Goal: Transaction & Acquisition: Book appointment/travel/reservation

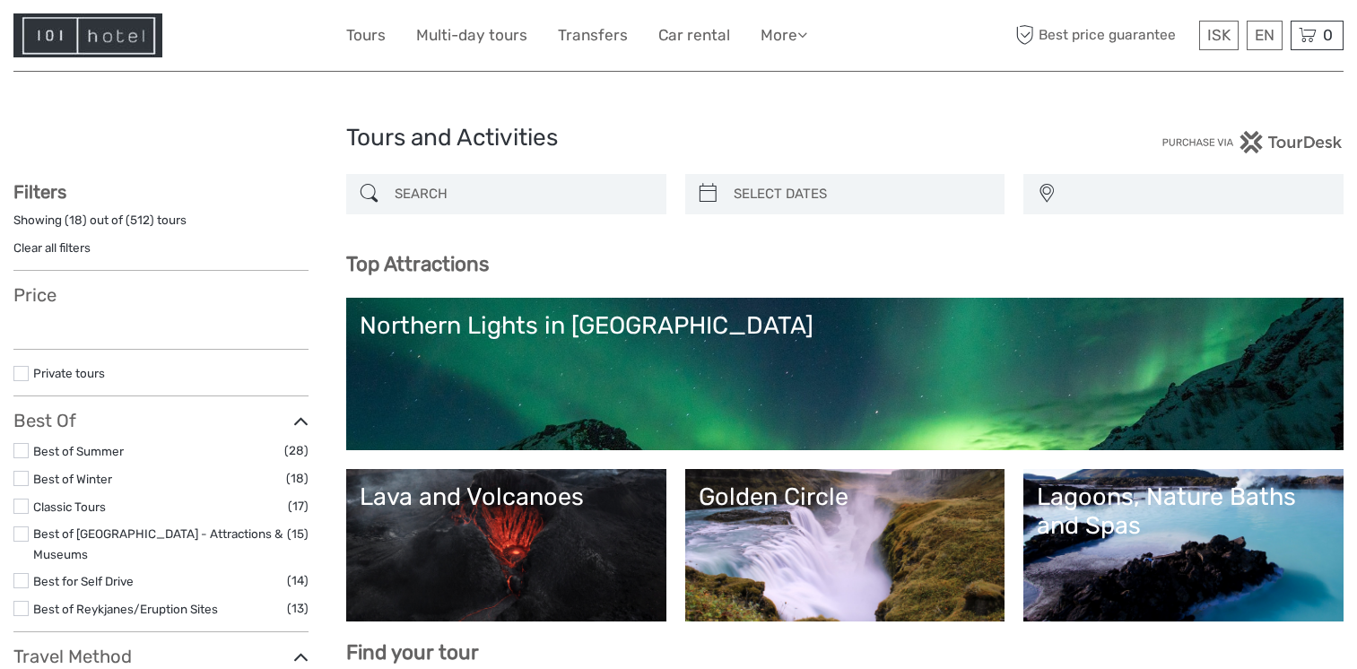
select select
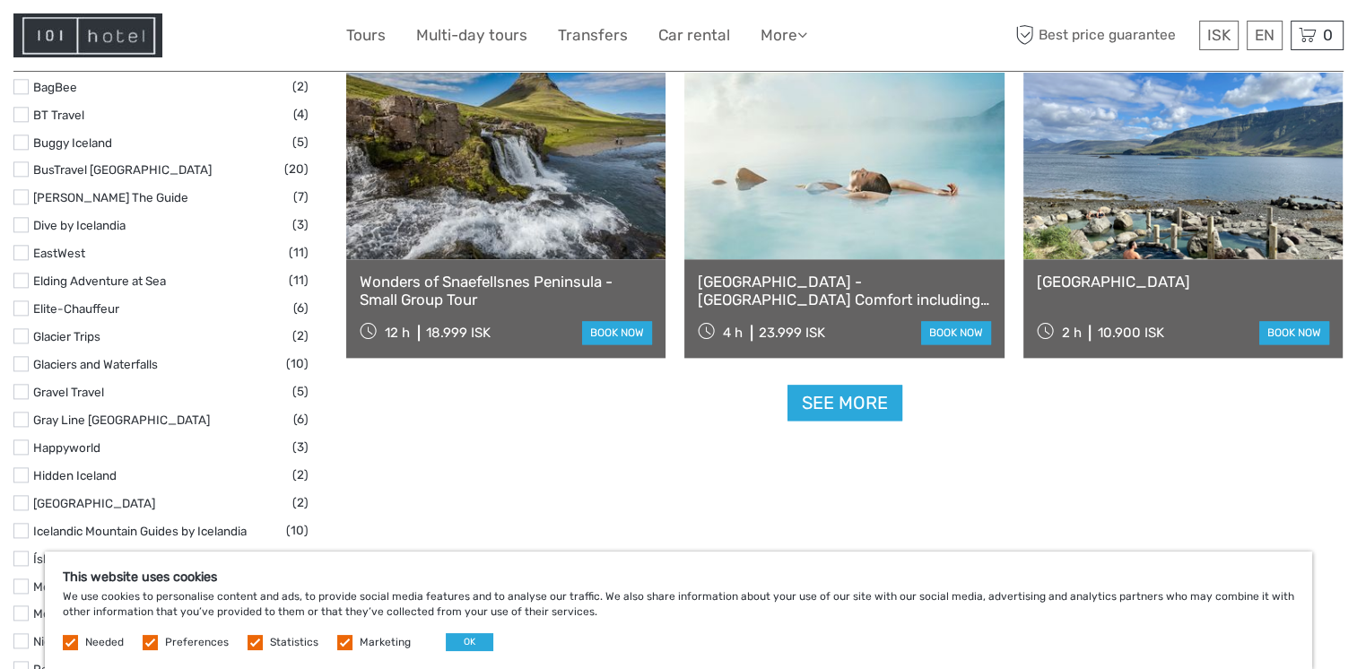
scroll to position [2193, 0]
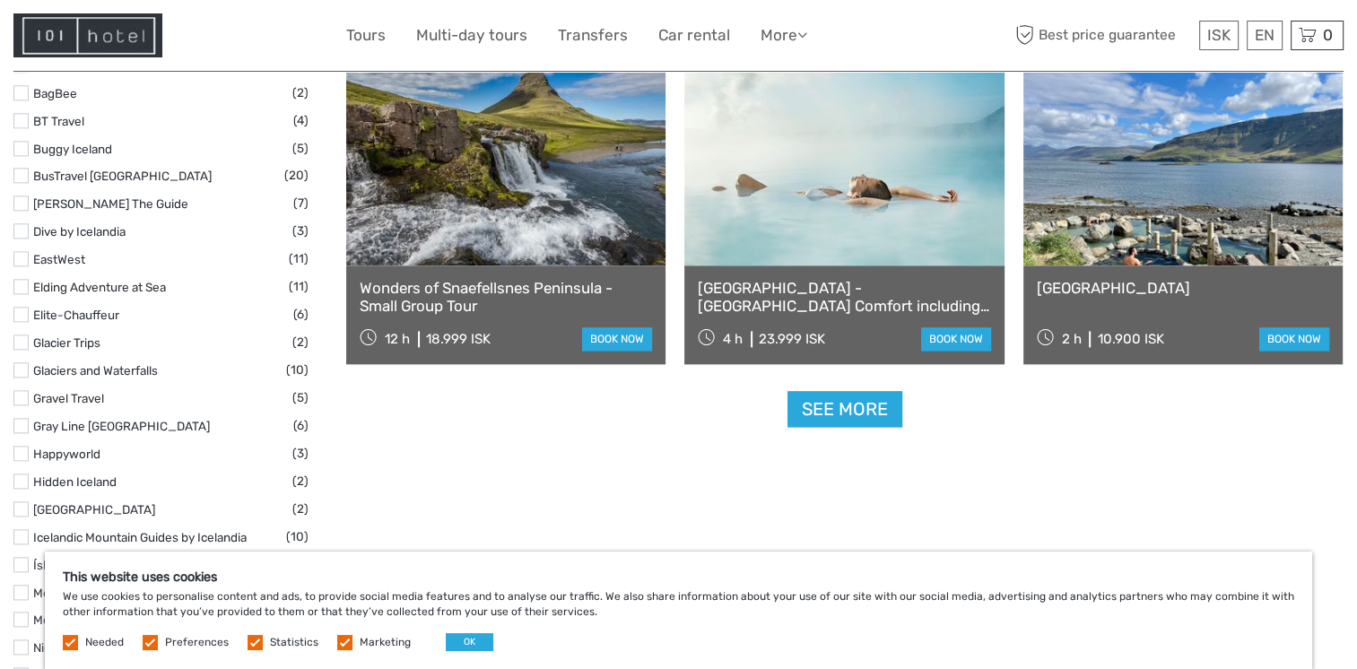
click at [464, 298] on link "Wonders of Snaefellsnes Peninsula - Small Group Tour" at bounding box center [506, 297] width 292 height 37
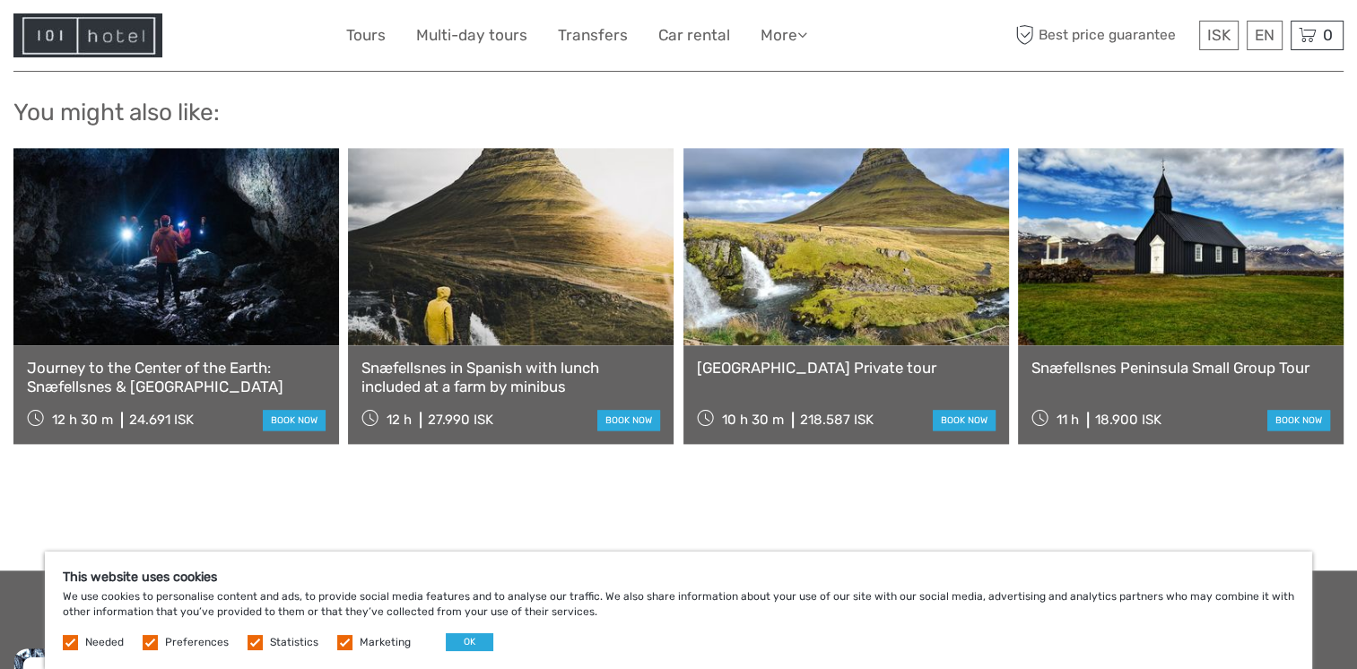
scroll to position [2277, 0]
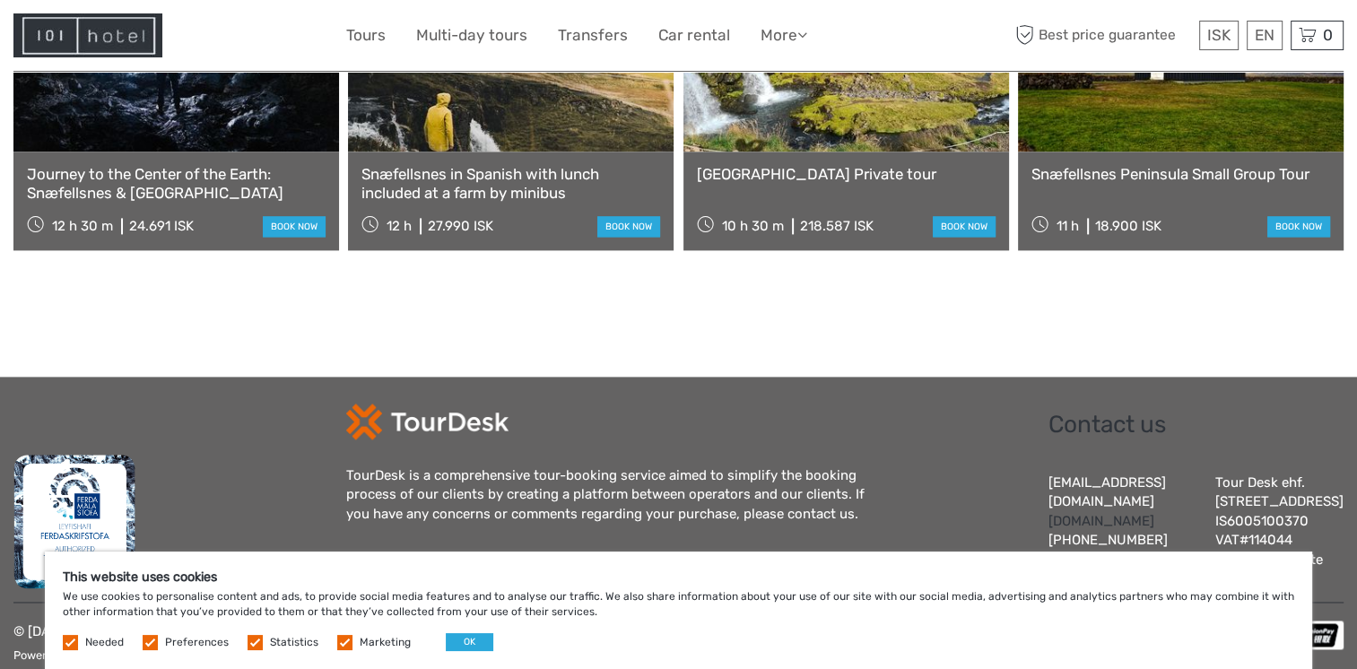
click at [1072, 513] on link "[DOMAIN_NAME]" at bounding box center [1102, 521] width 106 height 16
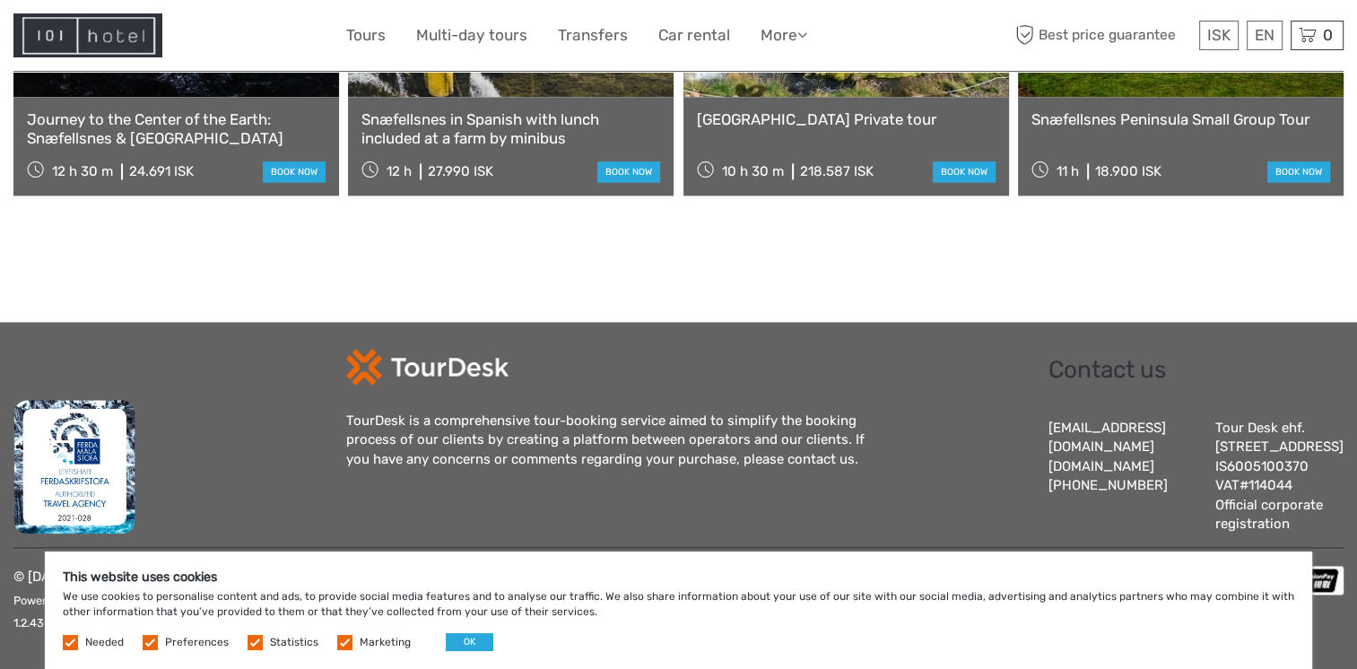
click at [167, 642] on label "Preferences" at bounding box center [197, 642] width 64 height 15
click at [0, 0] on input "checkbox" at bounding box center [0, 0] width 0 height 0
click at [256, 643] on label at bounding box center [255, 642] width 15 height 15
click at [0, 0] on input "checkbox" at bounding box center [0, 0] width 0 height 0
click at [339, 641] on label at bounding box center [344, 642] width 15 height 15
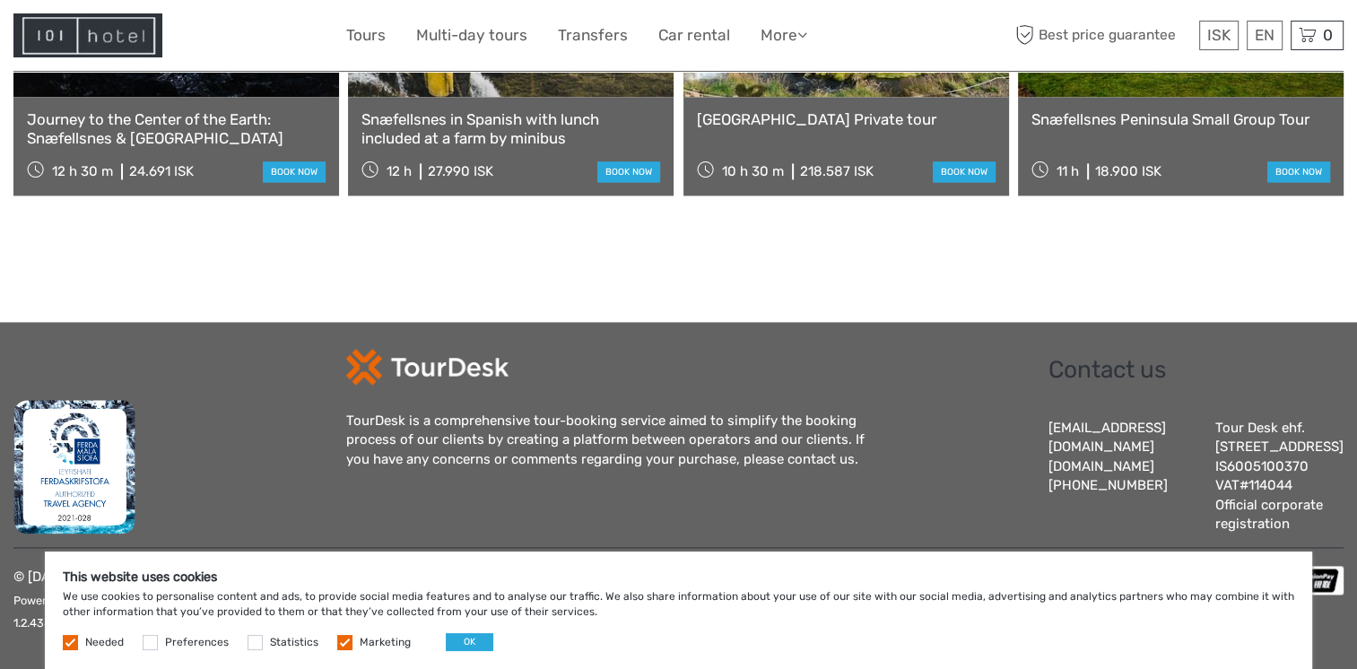
click at [0, 0] on input "checkbox" at bounding box center [0, 0] width 0 height 0
click at [476, 646] on button "OK" at bounding box center [470, 642] width 48 height 18
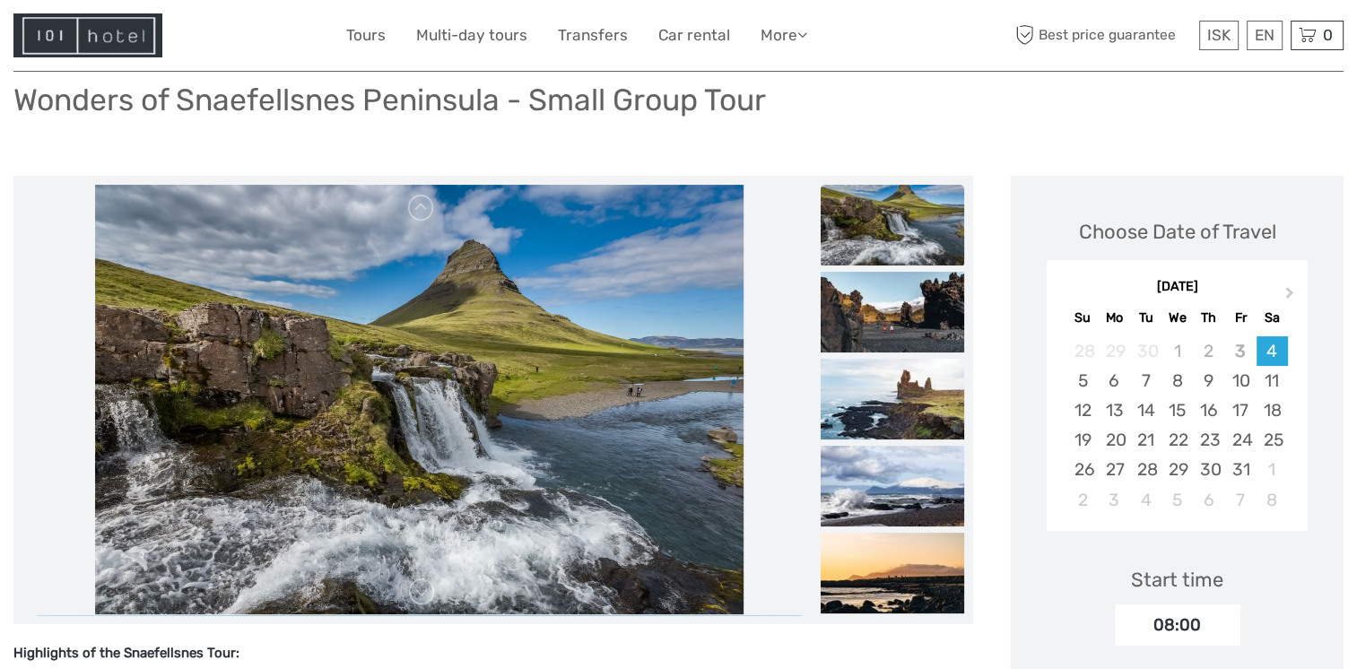
scroll to position [121, 0]
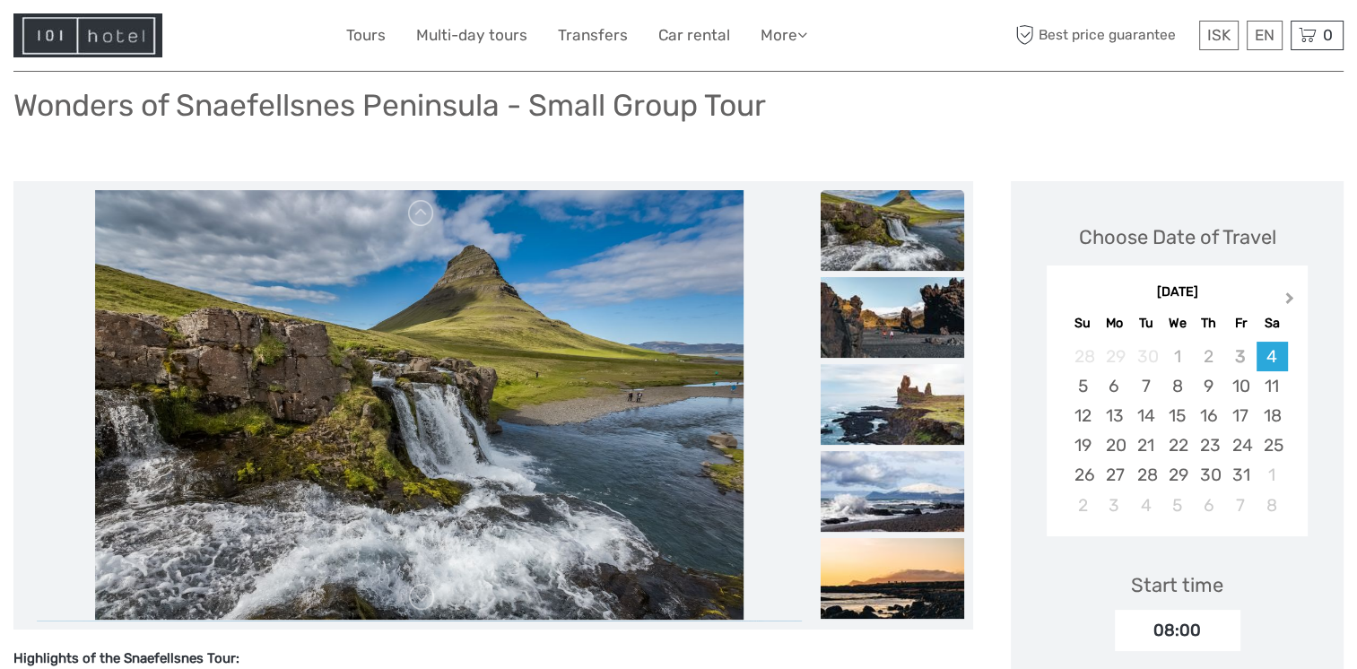
click at [1290, 296] on span "Next Month" at bounding box center [1290, 302] width 0 height 26
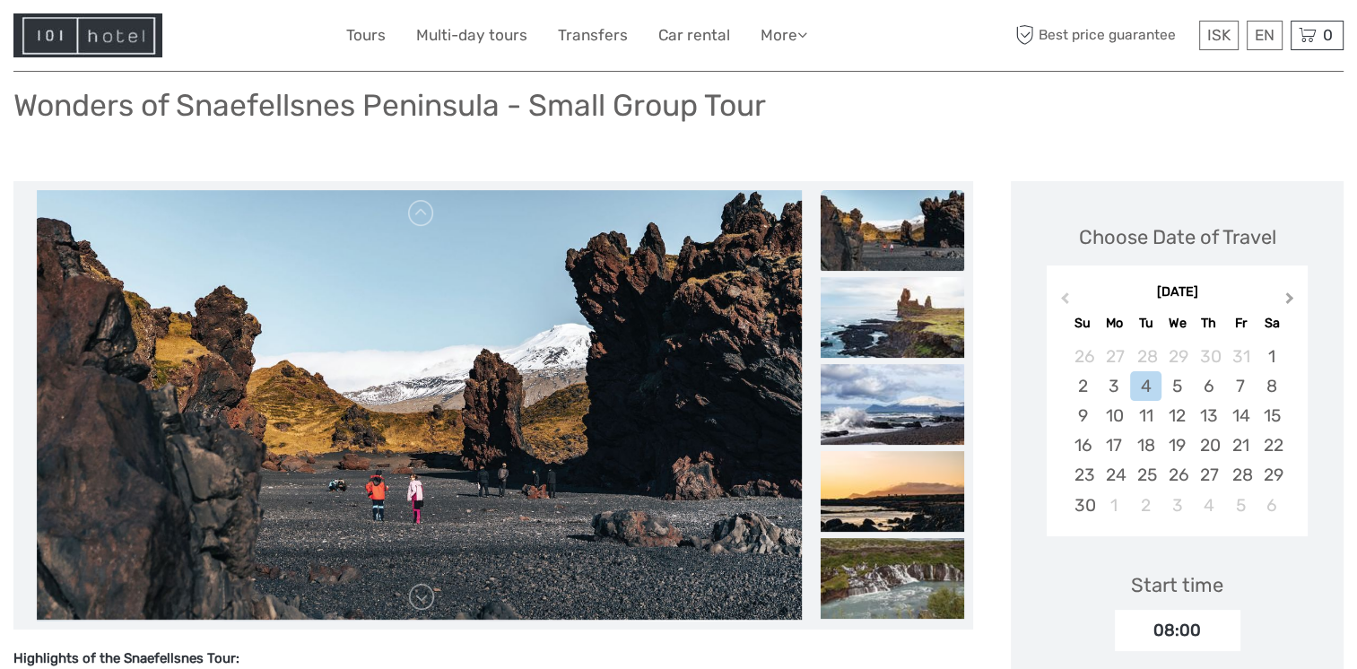
click at [1278, 305] on button "Next Month" at bounding box center [1291, 302] width 29 height 29
click at [1277, 305] on button "Next Month" at bounding box center [1291, 302] width 29 height 29
click at [1285, 309] on button "Next Month" at bounding box center [1291, 302] width 29 height 29
click at [1289, 303] on button "Next Month" at bounding box center [1291, 302] width 29 height 29
click at [1290, 297] on span "Next Month" at bounding box center [1290, 302] width 0 height 26
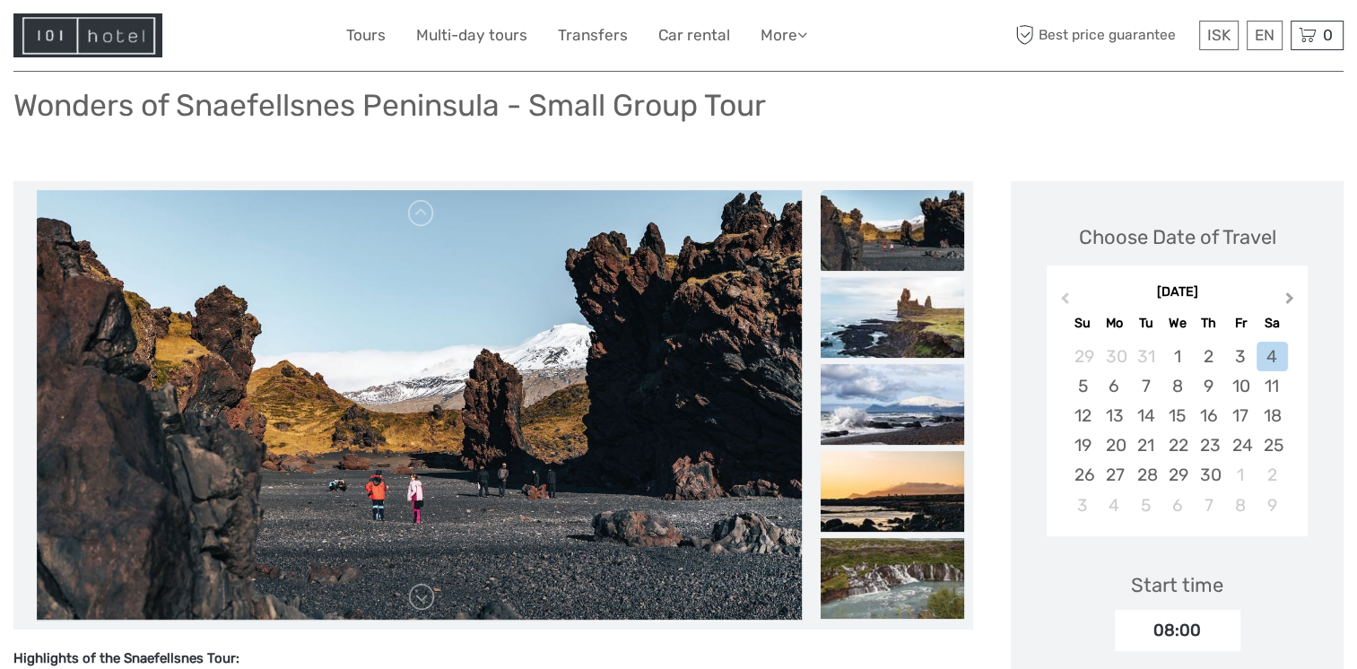
click at [1290, 298] on span "Next Month" at bounding box center [1290, 302] width 0 height 26
click at [1290, 294] on span "Next Month" at bounding box center [1290, 302] width 0 height 26
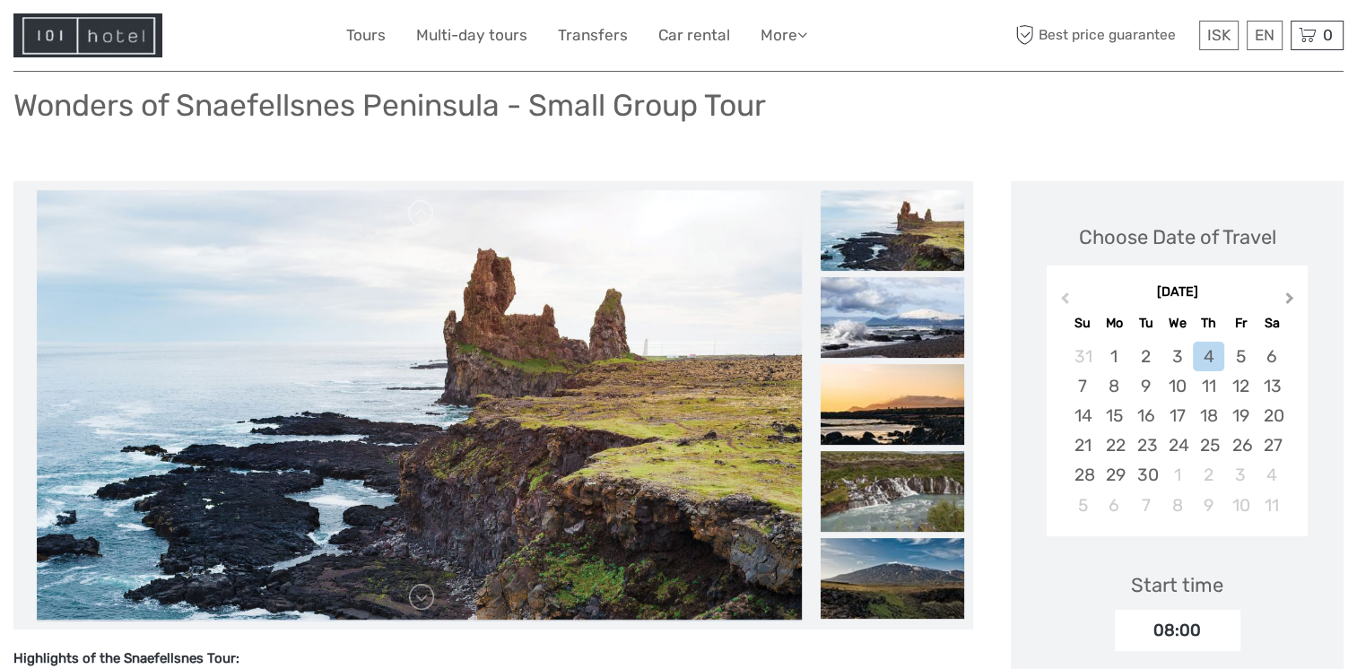
click at [1290, 298] on span "Next Month" at bounding box center [1290, 302] width 0 height 26
click at [1290, 299] on span "Next Month" at bounding box center [1290, 302] width 0 height 26
click at [1059, 298] on button "Previous Month" at bounding box center [1063, 302] width 29 height 29
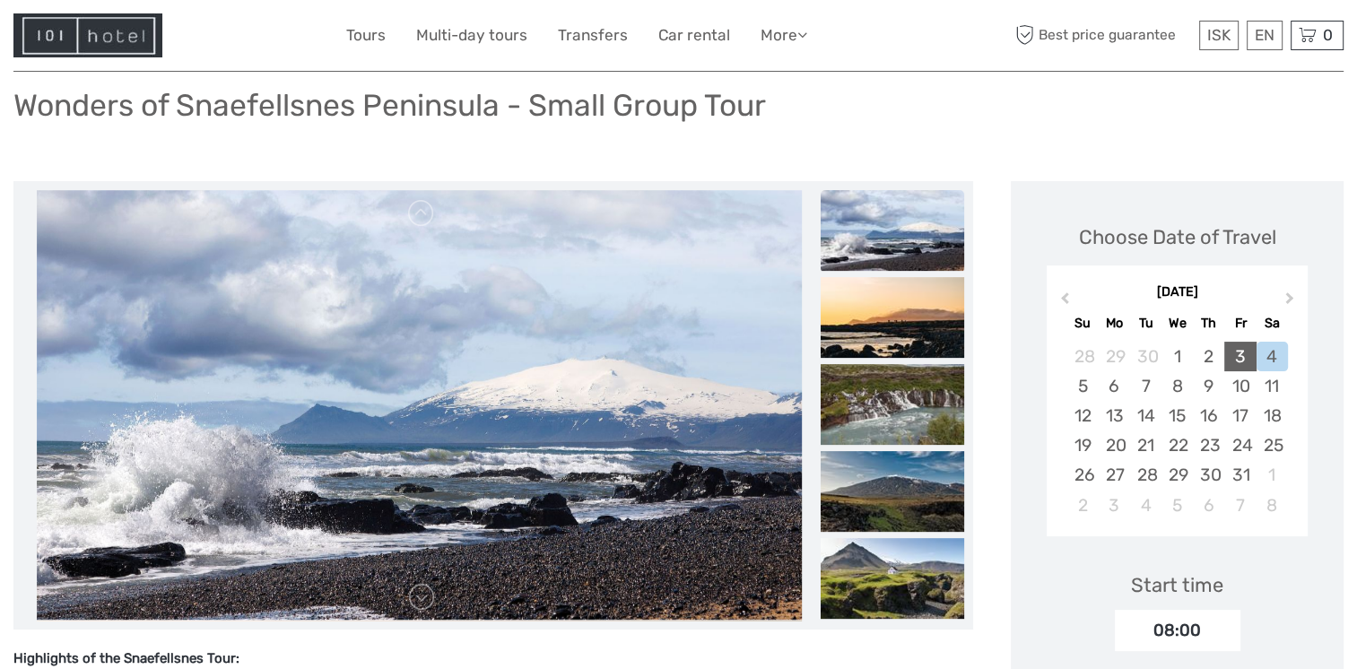
click at [1234, 359] on div "3" at bounding box center [1240, 357] width 31 height 30
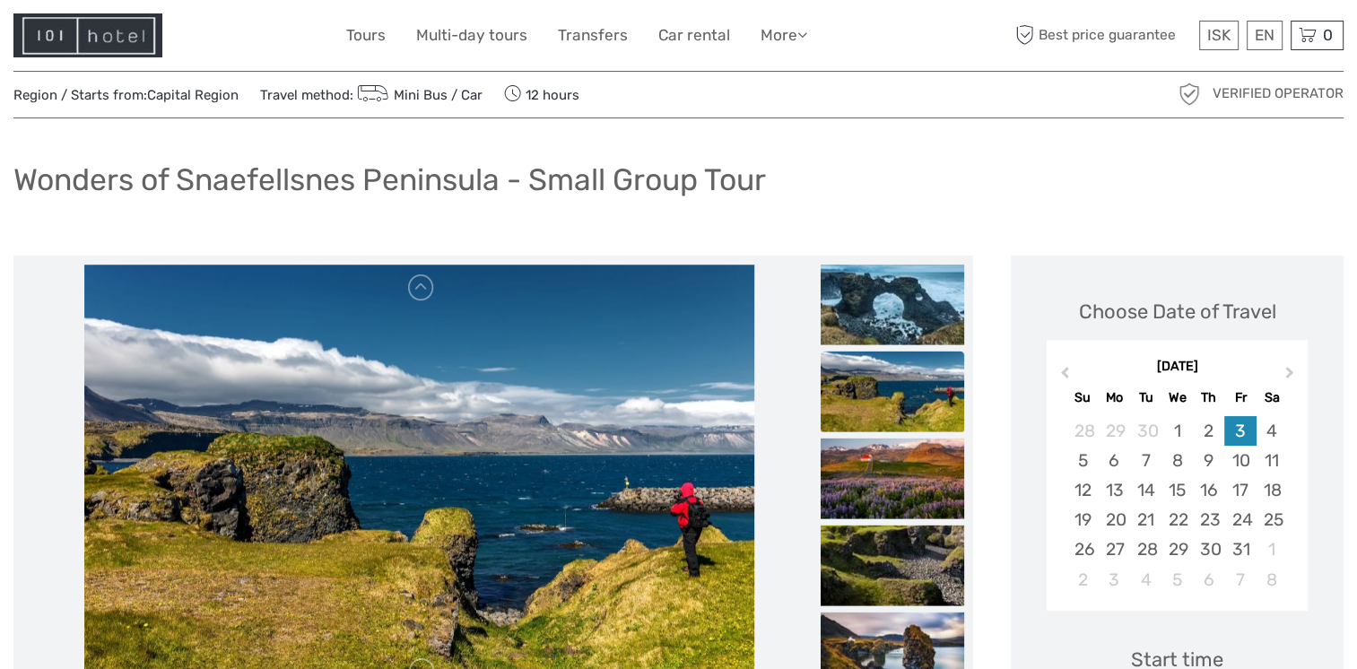
scroll to position [0, 0]
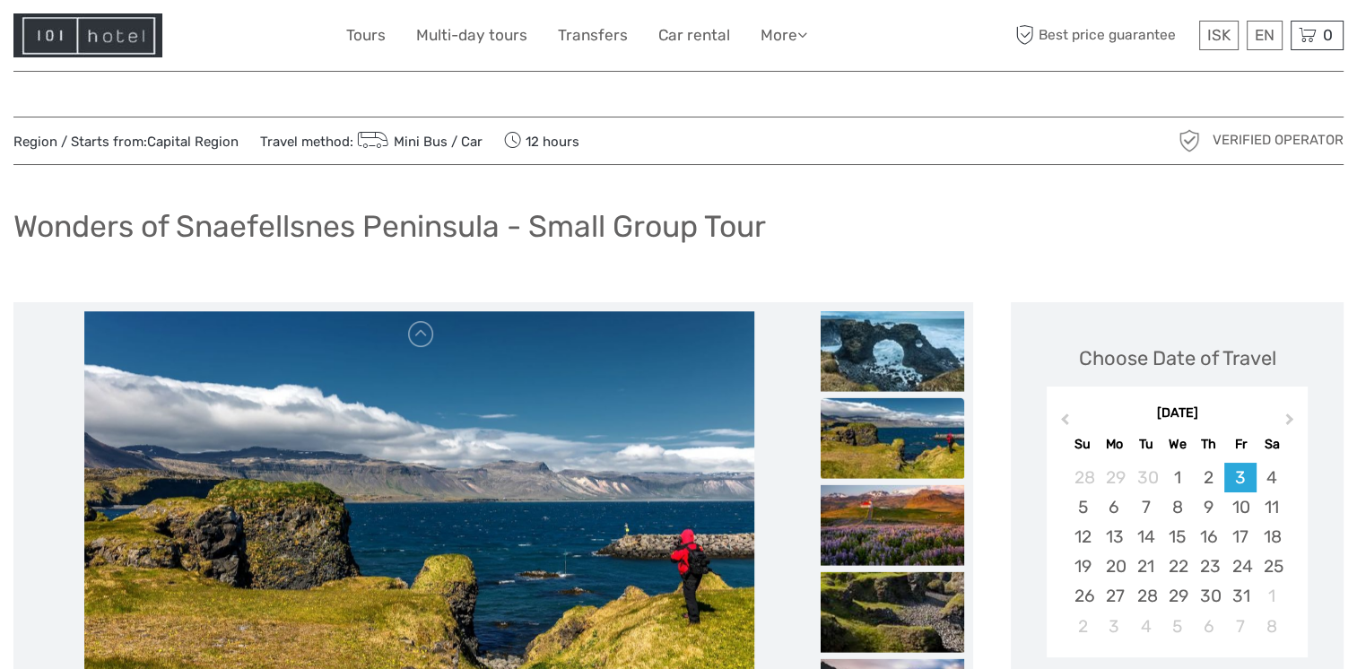
click at [643, 349] on img at bounding box center [419, 526] width 671 height 431
